Goal: Transaction & Acquisition: Obtain resource

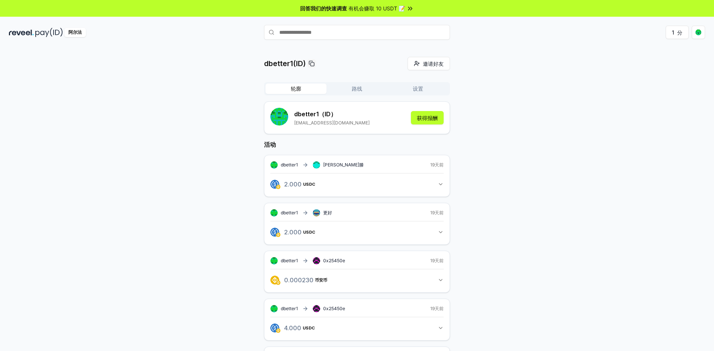
click at [330, 35] on input "text" at bounding box center [357, 32] width 186 height 15
type input "*******"
click at [440, 48] on font "支付" at bounding box center [439, 47] width 9 height 6
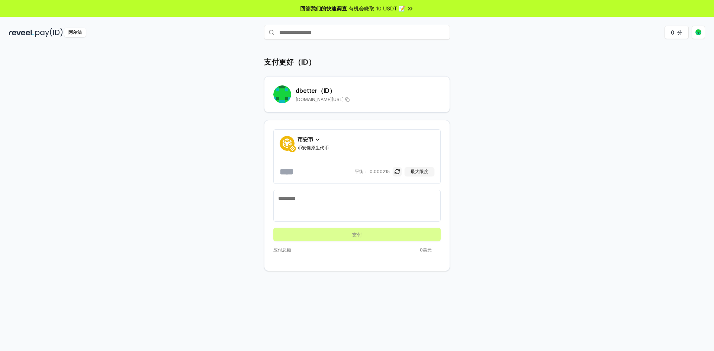
click at [309, 141] on font "币安币" at bounding box center [306, 139] width 16 height 6
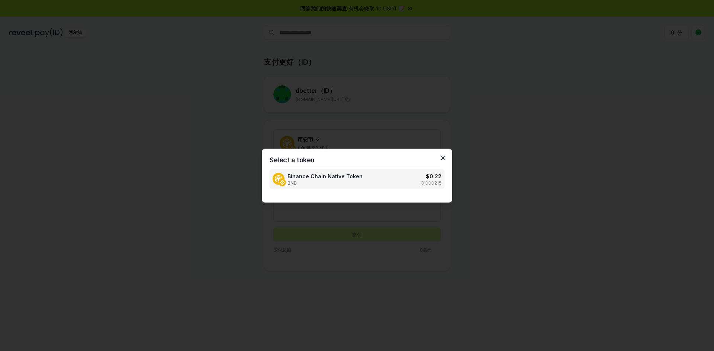
click at [444, 159] on icon "button" at bounding box center [442, 158] width 3 height 3
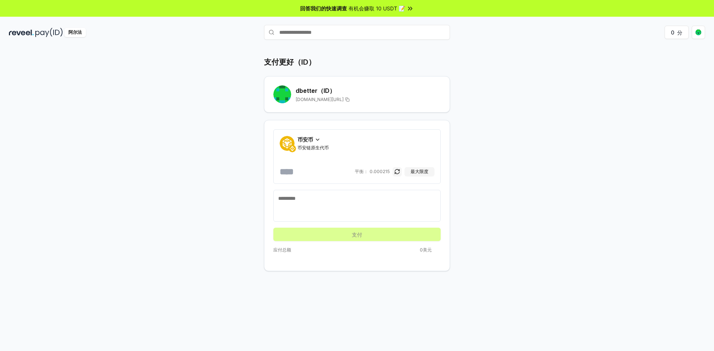
click at [316, 144] on div "币安币 币安链原生代币" at bounding box center [313, 143] width 31 height 15
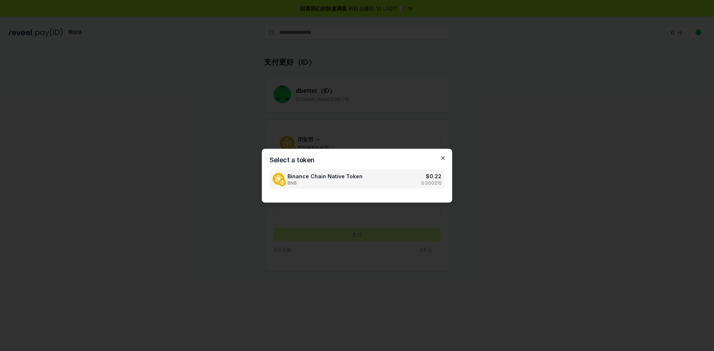
click at [444, 157] on icon "button" at bounding box center [443, 158] width 6 height 6
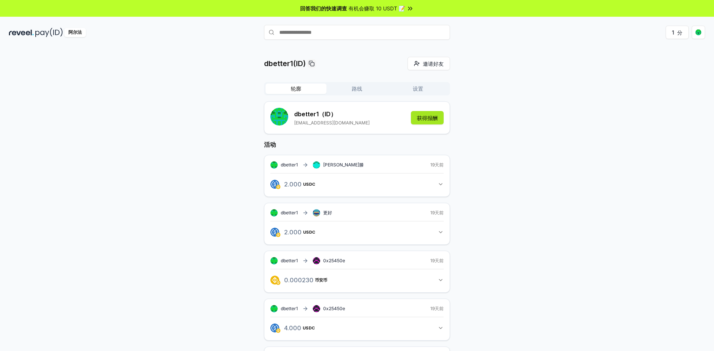
click at [428, 118] on font "获得报酬" at bounding box center [427, 118] width 21 height 6
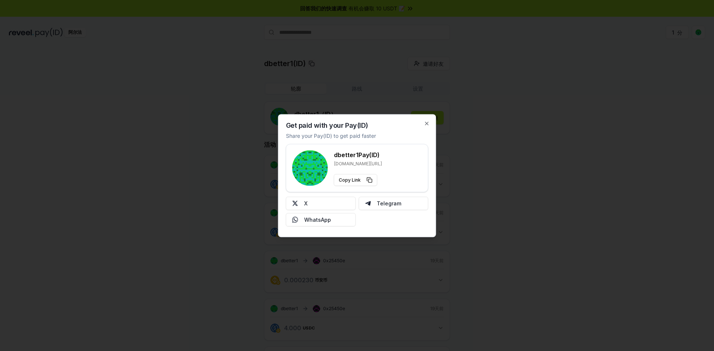
click at [434, 120] on div "Get paid with your Pay(ID) Share your Pay(ID) to get paid faster dbetter1 Pay(I…" at bounding box center [357, 175] width 158 height 123
click at [431, 124] on div "Get paid with your Pay(ID) Share your Pay(ID) to get paid faster dbetter1 Pay(I…" at bounding box center [357, 175] width 158 height 123
click at [428, 125] on icon "button" at bounding box center [426, 123] width 3 height 3
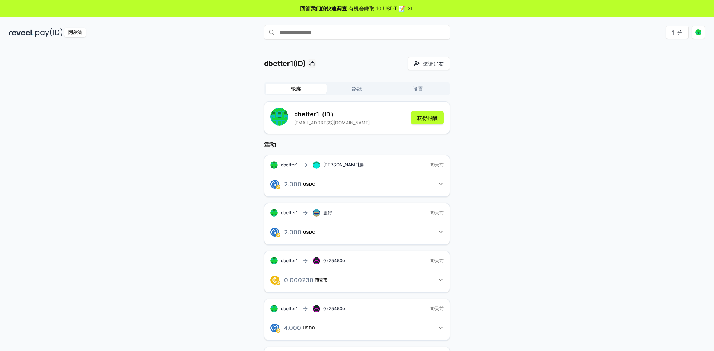
click at [338, 32] on input "text" at bounding box center [357, 32] width 186 height 15
type input "********"
click at [440, 45] on font "支付" at bounding box center [439, 47] width 9 height 6
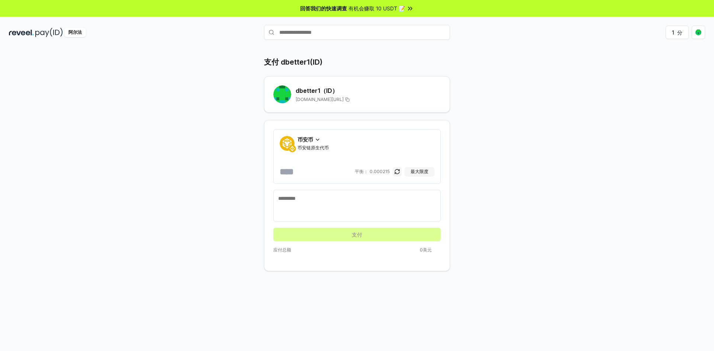
click at [313, 142] on font "币安币" at bounding box center [306, 139] width 16 height 6
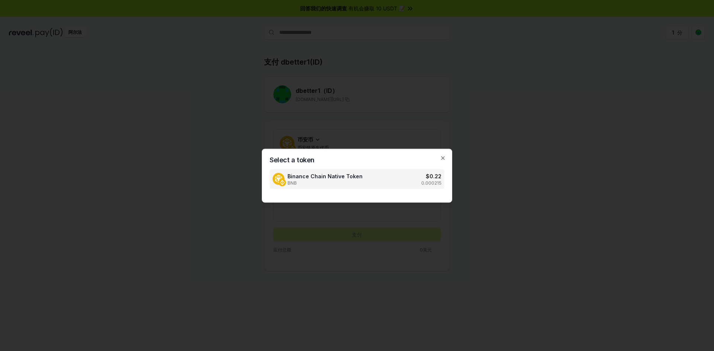
click at [508, 137] on div at bounding box center [357, 175] width 714 height 351
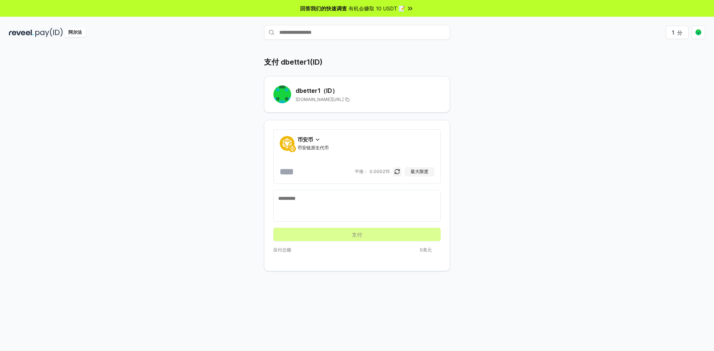
click at [328, 176] on input "number" at bounding box center [317, 172] width 74 height 12
type input "*"
click at [308, 143] on span "币安币" at bounding box center [306, 140] width 16 height 8
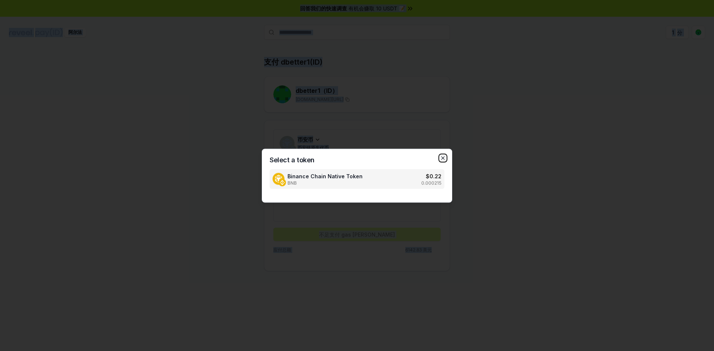
click at [442, 158] on icon "button" at bounding box center [443, 158] width 6 height 6
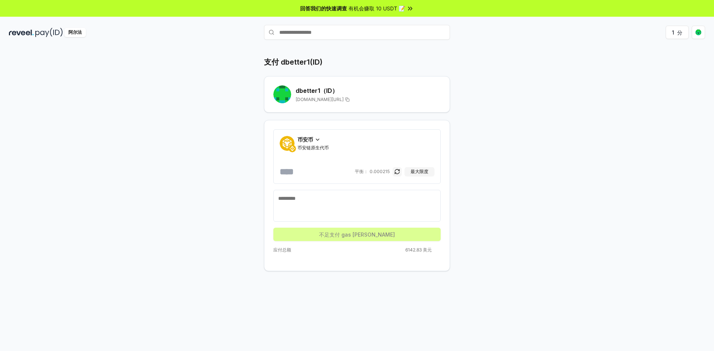
click at [317, 139] on icon at bounding box center [317, 139] width 3 height 1
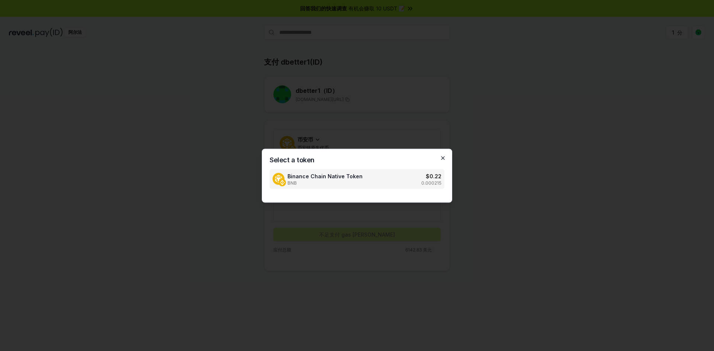
click at [444, 158] on icon "button" at bounding box center [443, 158] width 6 height 6
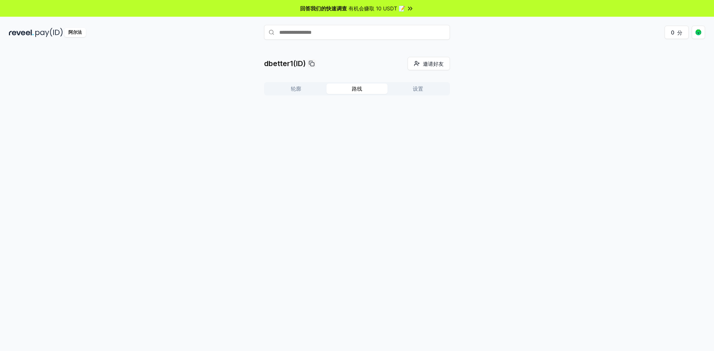
click at [346, 90] on button "路线" at bounding box center [357, 89] width 61 height 10
click at [316, 92] on button "轮廓" at bounding box center [296, 89] width 61 height 10
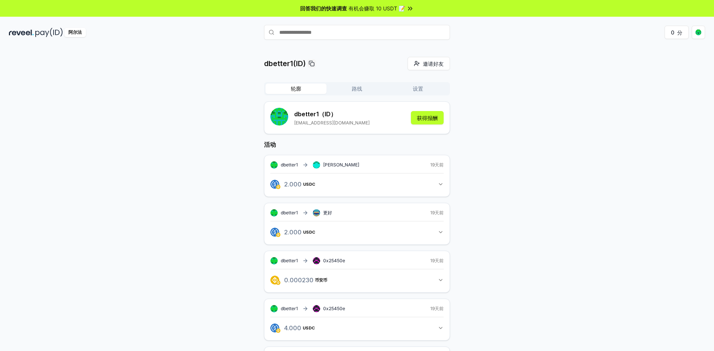
click at [328, 30] on input "text" at bounding box center [357, 32] width 186 height 15
type input "*******"
click at [440, 47] on font "支付" at bounding box center [439, 47] width 9 height 6
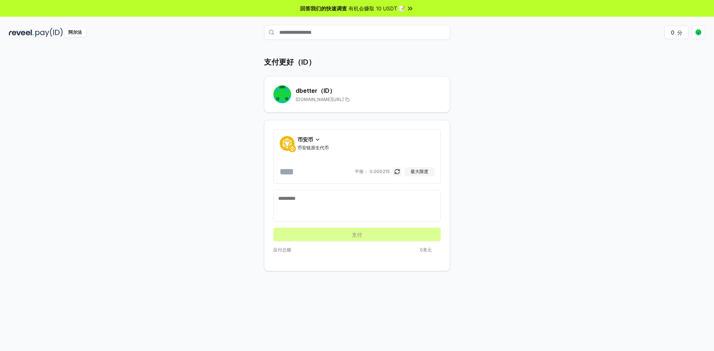
click at [307, 140] on font "币安币" at bounding box center [306, 139] width 16 height 6
click at [311, 140] on font "币安币" at bounding box center [306, 139] width 16 height 6
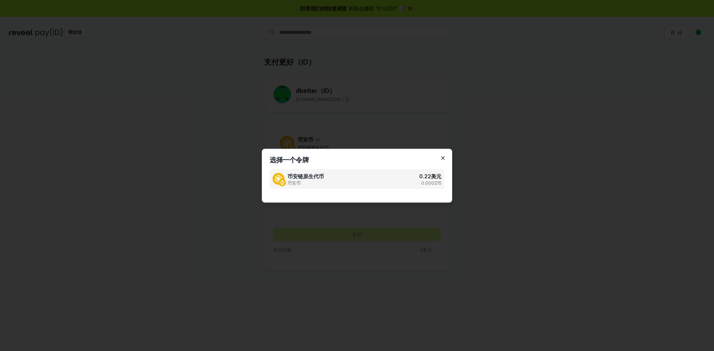
click at [445, 157] on icon "button" at bounding box center [443, 158] width 6 height 6
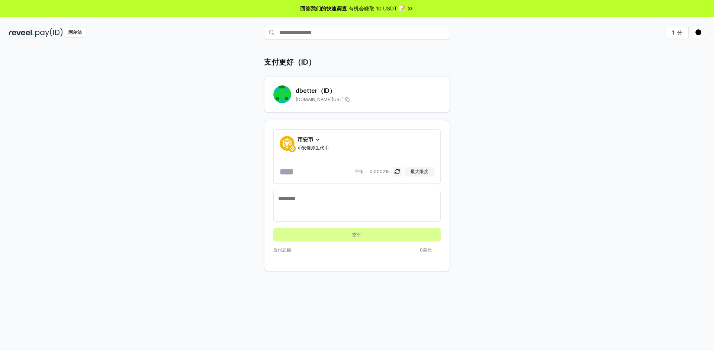
click at [317, 142] on icon at bounding box center [318, 140] width 6 height 6
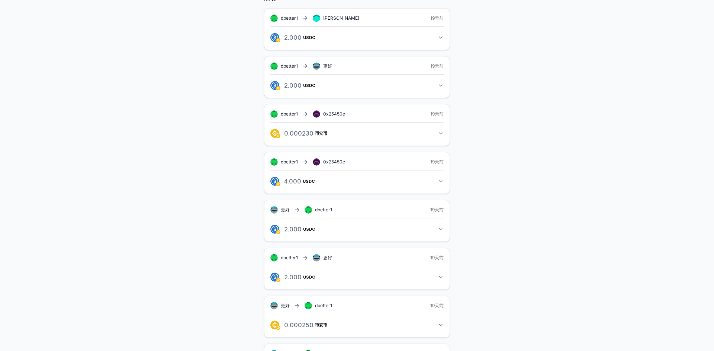
scroll to position [193, 0]
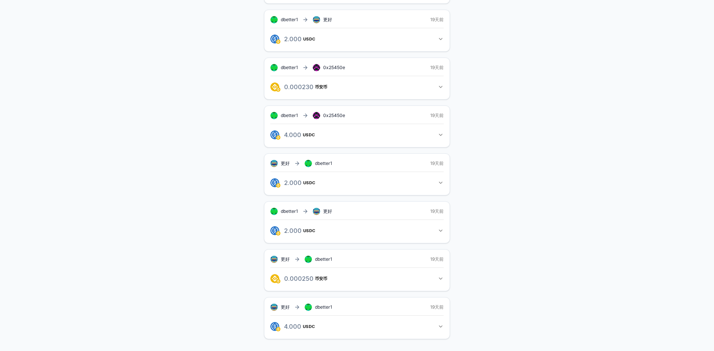
click at [319, 211] on rect at bounding box center [316, 211] width 7 height 7
click at [318, 212] on rect at bounding box center [318, 212] width 1 height 1
click at [318, 212] on g at bounding box center [316, 211] width 7 height 4
click at [317, 213] on rect at bounding box center [317, 212] width 1 height 1
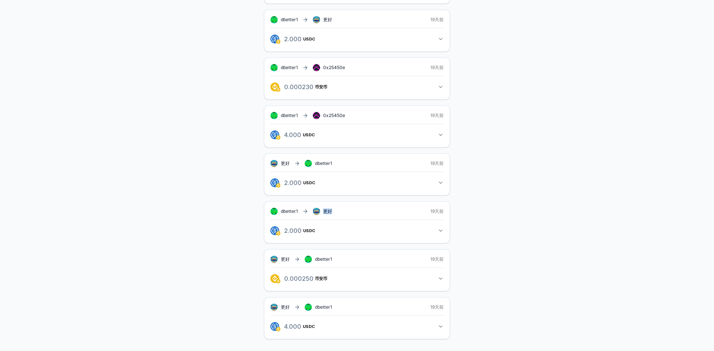
click at [317, 213] on rect at bounding box center [317, 212] width 1 height 1
click at [299, 137] on font "USDC" at bounding box center [303, 134] width 12 height 5
click at [300, 134] on font "USDC" at bounding box center [303, 134] width 12 height 5
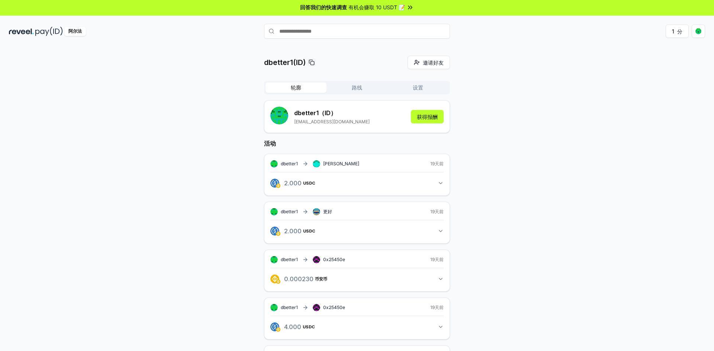
scroll to position [0, 0]
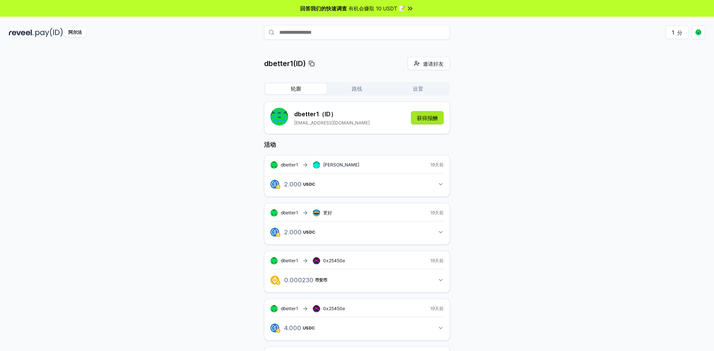
click at [429, 116] on font "获得报酬" at bounding box center [427, 118] width 21 height 6
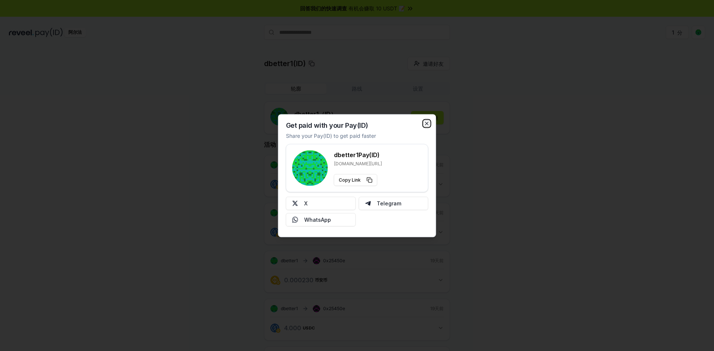
click at [430, 125] on icon "button" at bounding box center [427, 124] width 6 height 6
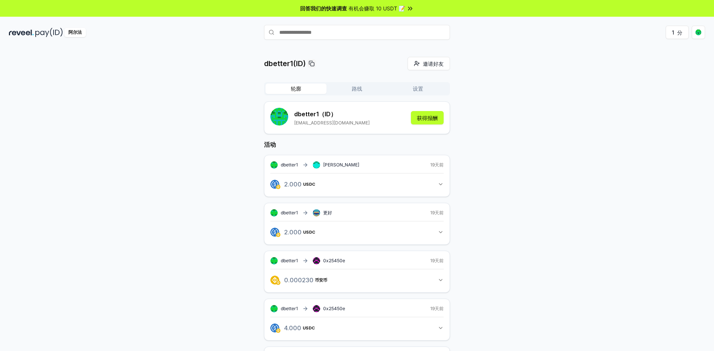
click at [359, 33] on input "text" at bounding box center [357, 32] width 186 height 15
type input "*******"
click at [444, 49] on span "支付" at bounding box center [439, 46] width 15 height 11
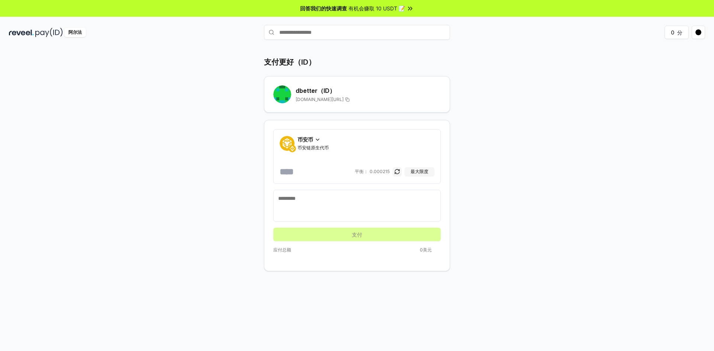
click at [337, 33] on input "text" at bounding box center [357, 32] width 186 height 15
type input "********"
click at [439, 48] on font "支付" at bounding box center [439, 47] width 9 height 6
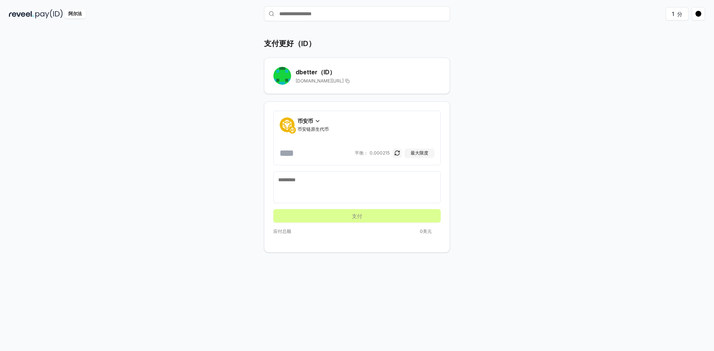
scroll to position [21, 0]
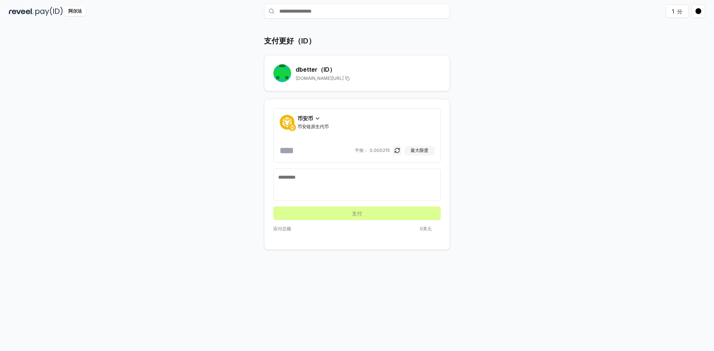
click at [313, 121] on div "币安币" at bounding box center [313, 119] width 31 height 8
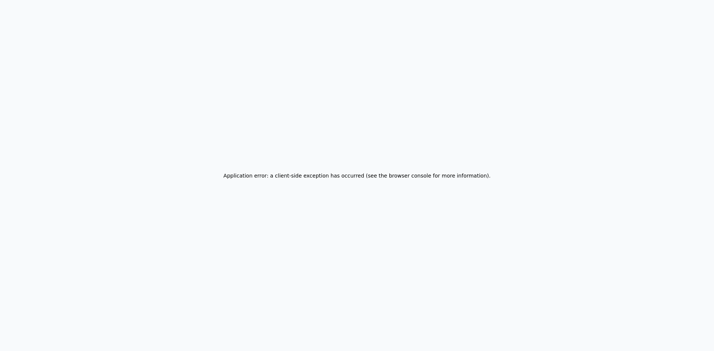
scroll to position [0, 0]
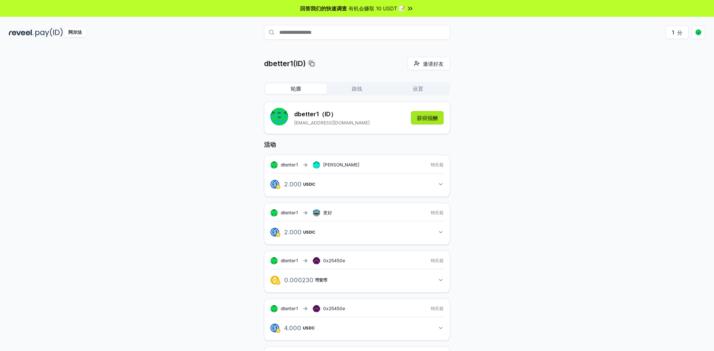
click at [429, 117] on font "获得报酬" at bounding box center [427, 118] width 21 height 6
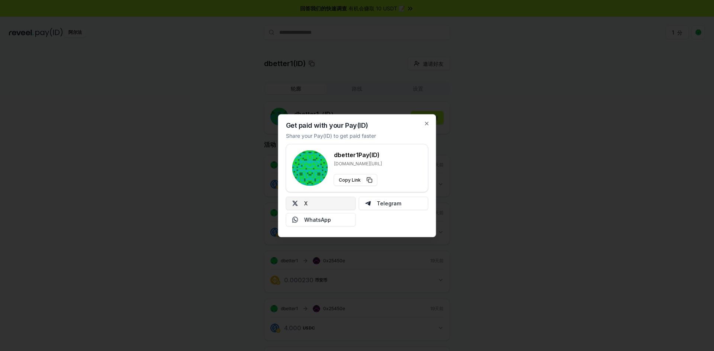
click at [319, 203] on button "X" at bounding box center [321, 203] width 70 height 13
click at [341, 205] on button "十" at bounding box center [321, 203] width 70 height 13
click at [428, 124] on icon "button" at bounding box center [427, 124] width 6 height 6
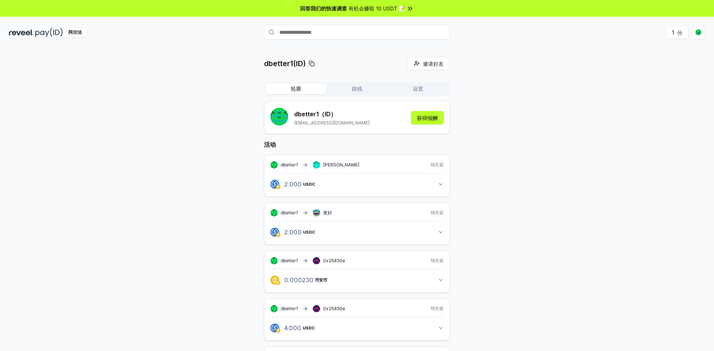
click at [358, 32] on input "text" at bounding box center [357, 32] width 186 height 15
type input "********"
click at [438, 47] on font "支付" at bounding box center [439, 47] width 9 height 6
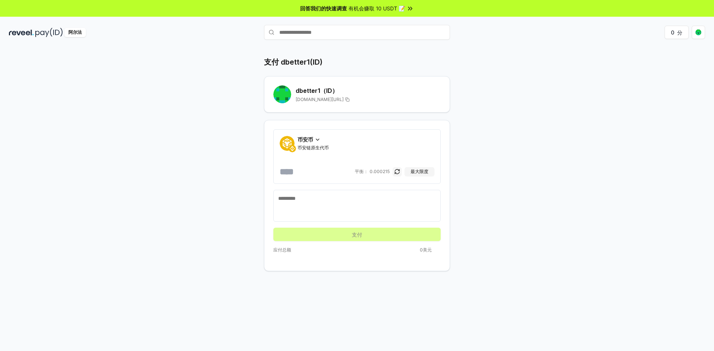
click at [306, 138] on font "币安币" at bounding box center [306, 139] width 16 height 6
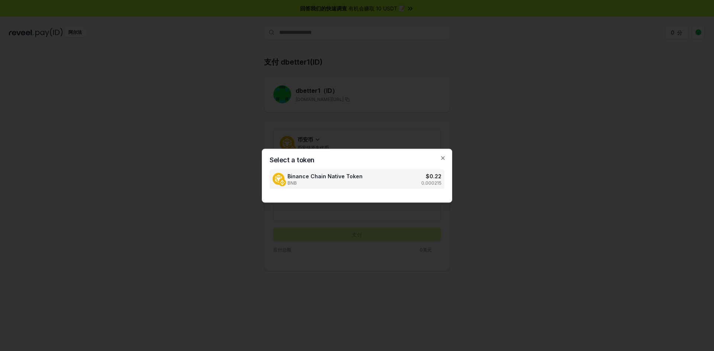
click at [506, 117] on div at bounding box center [357, 175] width 714 height 351
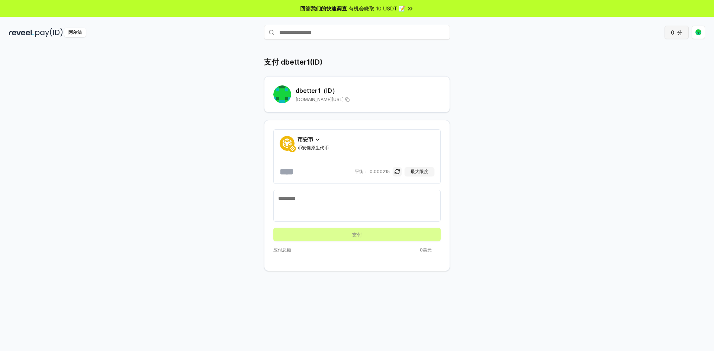
click at [679, 34] on font "分" at bounding box center [679, 32] width 5 height 6
click at [72, 31] on font "阿尔法" at bounding box center [74, 32] width 13 height 6
